Goal: Information Seeking & Learning: Learn about a topic

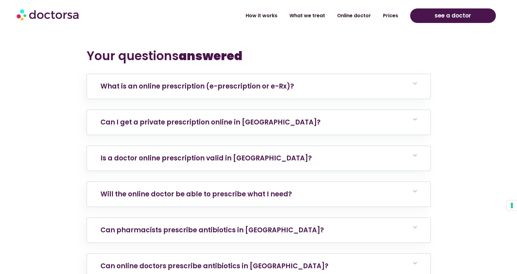
scroll to position [3603, 0]
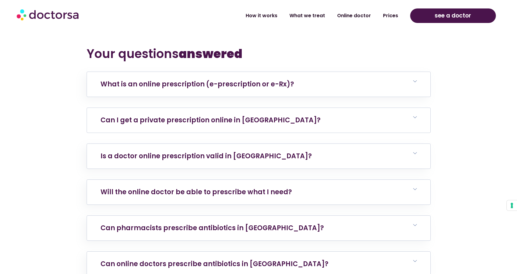
click at [370, 108] on h6 "Can I get a private prescription online in [GEOGRAPHIC_DATA]?" at bounding box center [258, 120] width 343 height 25
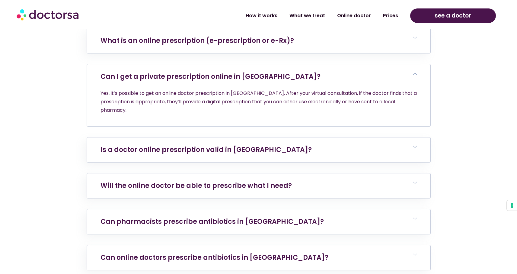
scroll to position [3661, 0]
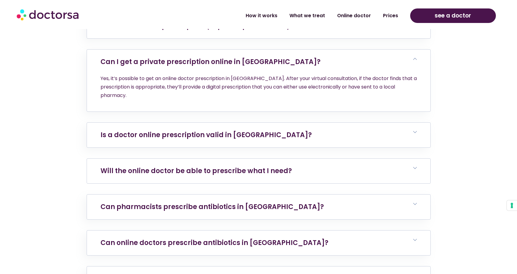
click at [417, 158] on h6 "Will the online doctor be able to prescribe what I need?" at bounding box center [258, 170] width 343 height 25
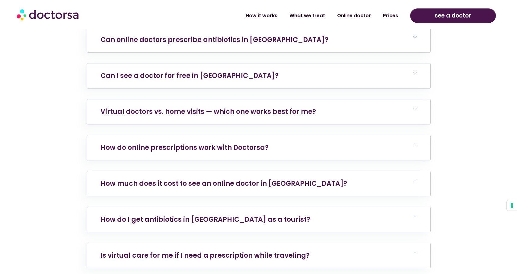
scroll to position [3911, 0]
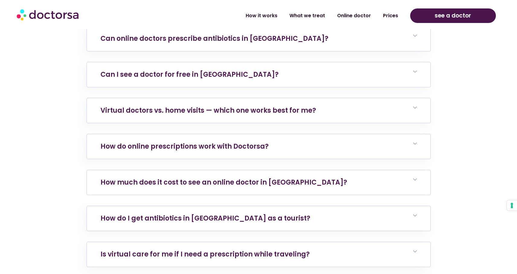
click at [385, 170] on h6 "How much does it cost to see an online doctor in [GEOGRAPHIC_DATA]?" at bounding box center [258, 182] width 343 height 25
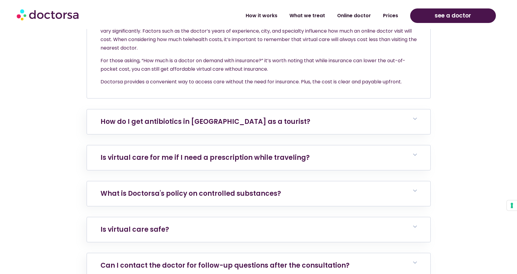
scroll to position [4126, 0]
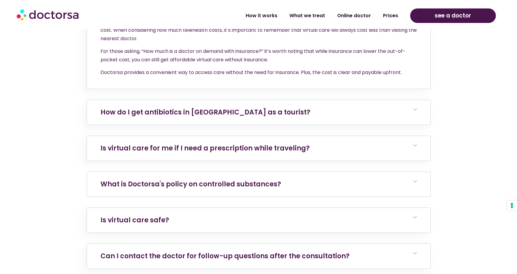
click at [371, 172] on h6 "What is Doctorsa's policy on controlled substances?" at bounding box center [258, 184] width 343 height 25
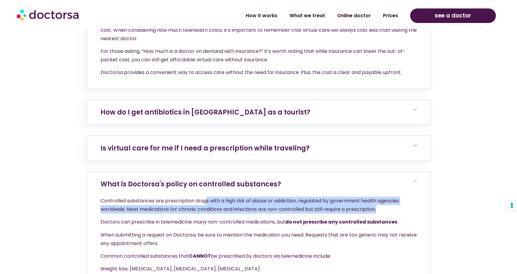
drag, startPoint x: 210, startPoint y: 157, endPoint x: 385, endPoint y: 165, distance: 175.8
click at [385, 196] on p "Controlled substances are prescription drugs with a high risk of abuse or addic…" at bounding box center [258, 204] width 316 height 17
click at [345, 196] on p "Controlled substances are prescription drugs with a high risk of abuse or addic…" at bounding box center [258, 204] width 316 height 17
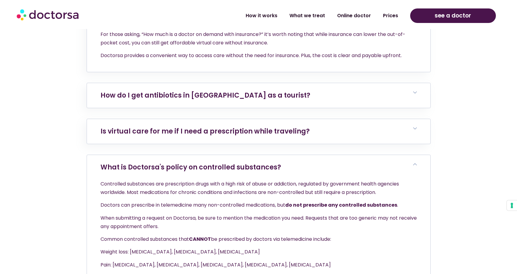
scroll to position [4147, 0]
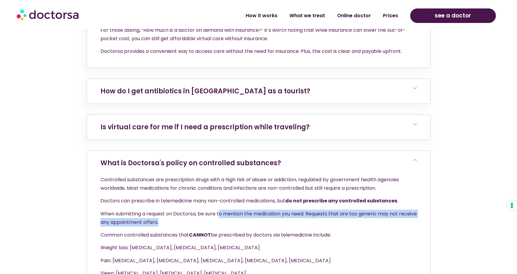
drag, startPoint x: 219, startPoint y: 169, endPoint x: 230, endPoint y: 175, distance: 13.0
click at [230, 209] on p "When submitting a request on Doctorsa, be sure to mention the medication you ne…" at bounding box center [258, 217] width 316 height 17
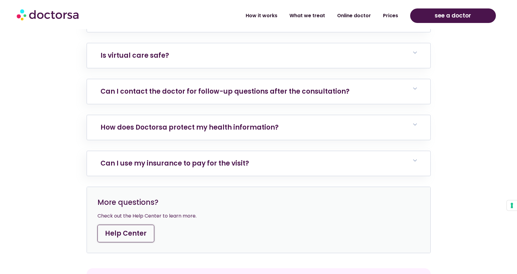
scroll to position [4462, 0]
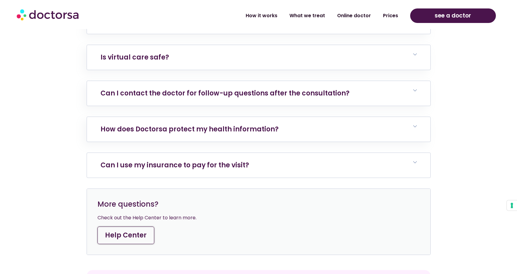
click at [225, 160] on link "Can I use my insurance to pay for the visit?" at bounding box center [174, 164] width 148 height 9
